Goal: Task Accomplishment & Management: Use online tool/utility

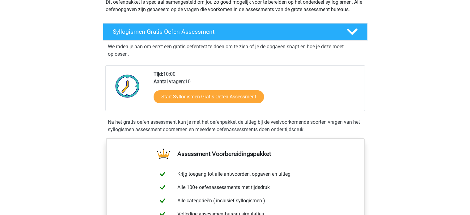
scroll to position [93, 0]
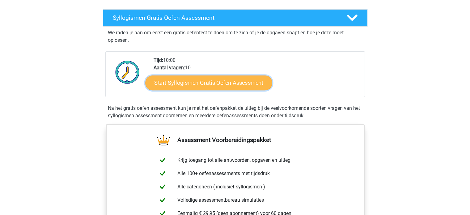
click at [189, 82] on link "Start Syllogismen Gratis Oefen Assessment" at bounding box center [208, 82] width 127 height 15
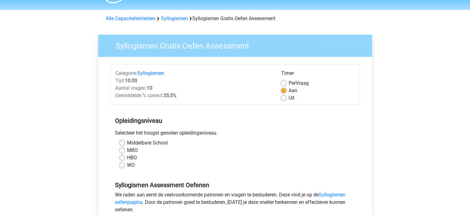
scroll to position [31, 0]
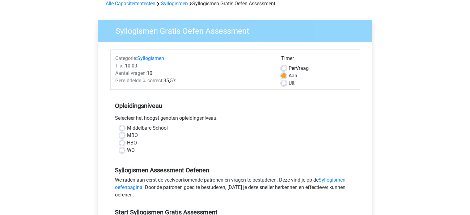
click at [127, 142] on label "HBO" at bounding box center [132, 142] width 10 height 7
click at [120, 142] on input "HBO" at bounding box center [122, 142] width 5 height 6
radio input "true"
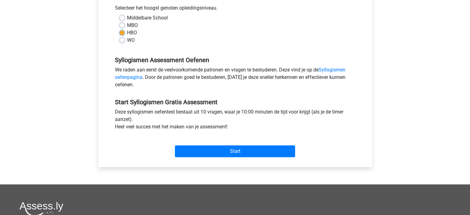
scroll to position [155, 0]
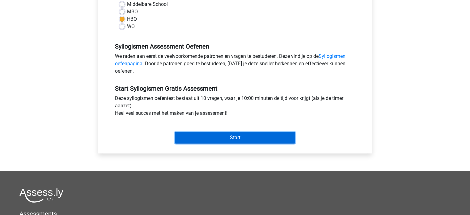
click at [232, 140] on input "Start" at bounding box center [235, 138] width 120 height 12
